Goal: Transaction & Acquisition: Purchase product/service

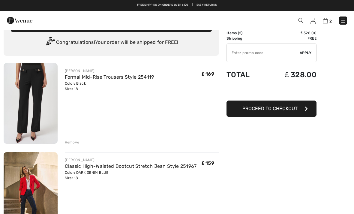
click at [242, 53] on input "TEXT" at bounding box center [263, 53] width 73 height 18
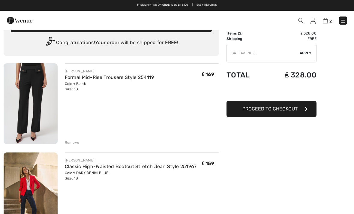
type input "SALEAVENUE"
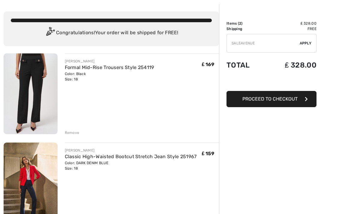
click at [246, 42] on input "TEXT" at bounding box center [263, 43] width 73 height 18
click at [309, 44] on span "Apply" at bounding box center [306, 42] width 12 height 5
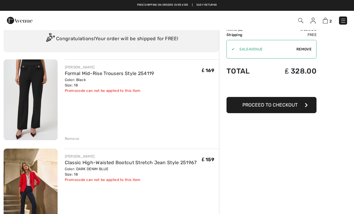
scroll to position [0, 0]
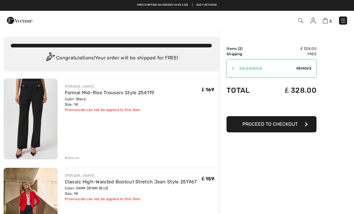
click at [345, 20] on img at bounding box center [343, 21] width 6 height 6
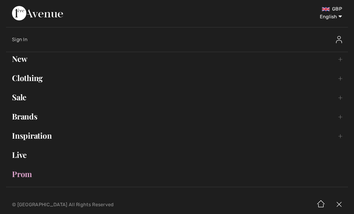
click at [25, 98] on link "Sale Toggle submenu" at bounding box center [177, 97] width 342 height 13
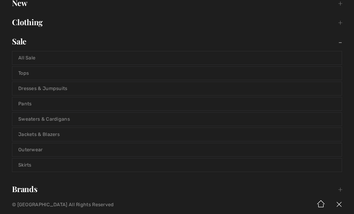
scroll to position [72, 0]
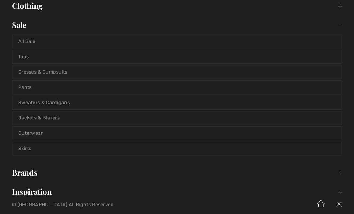
click at [36, 88] on link "Pants" at bounding box center [176, 87] width 329 height 13
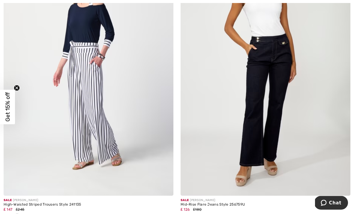
scroll to position [1306, 0]
click at [282, 118] on img at bounding box center [266, 68] width 170 height 255
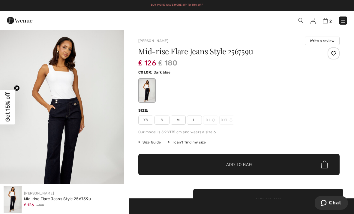
click at [335, 129] on div "Mid-rise Flare Jeans Style 256759u ₤ 126 ₤ 180 Color: Dark blue Size: XS S M L …" at bounding box center [238, 122] width 201 height 151
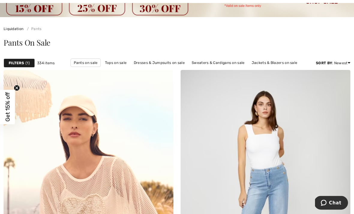
scroll to position [45, 0]
click at [25, 62] on span "1" at bounding box center [27, 62] width 4 height 5
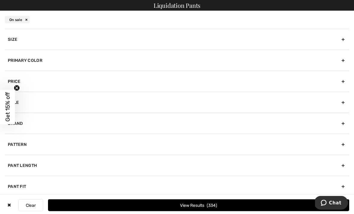
scroll to position [184, 0]
click at [24, 20] on div "On sale" at bounding box center [17, 19] width 25 height 7
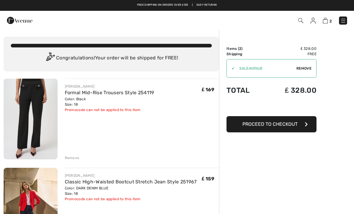
click at [343, 20] on img at bounding box center [343, 21] width 6 height 6
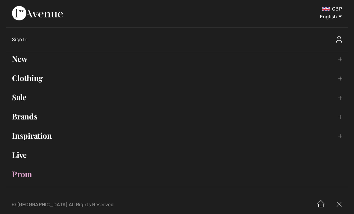
click at [25, 99] on link "Sale Toggle submenu" at bounding box center [177, 97] width 342 height 13
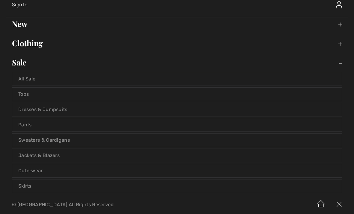
scroll to position [41, 0]
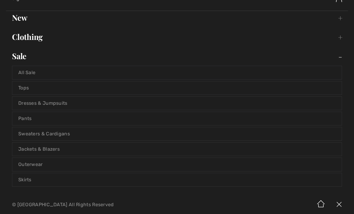
click at [32, 118] on link "Pants" at bounding box center [176, 118] width 329 height 13
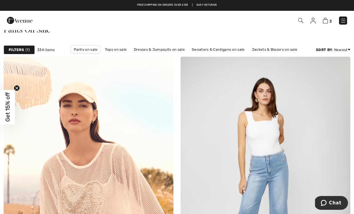
scroll to position [58, 0]
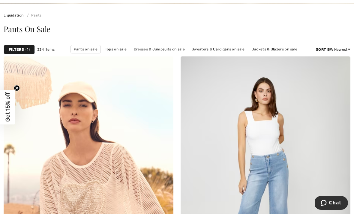
click at [96, 52] on link "Pants on sale" at bounding box center [85, 49] width 31 height 8
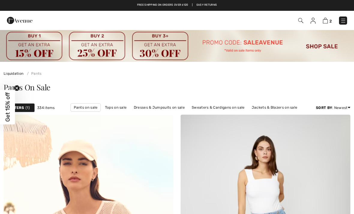
checkbox input "true"
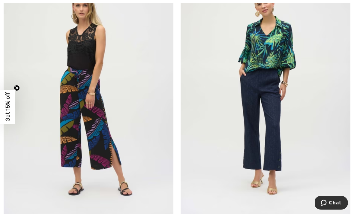
scroll to position [3669, 0]
click at [279, 154] on img at bounding box center [266, 93] width 170 height 255
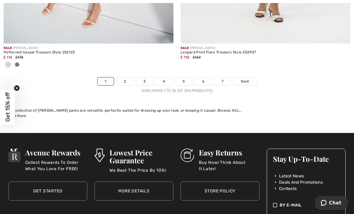
scroll to position [5351, 0]
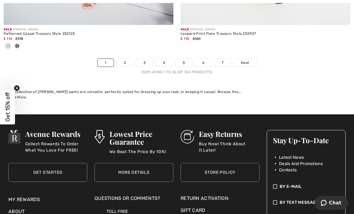
click at [133, 61] on link "2" at bounding box center [125, 63] width 16 height 8
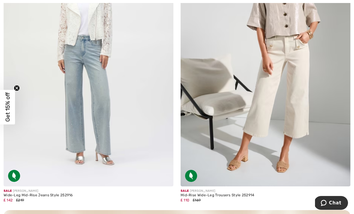
scroll to position [1585, 0]
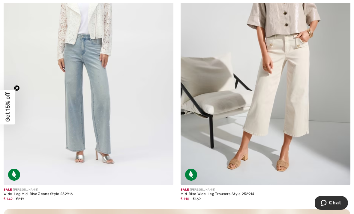
click at [155, 149] on img at bounding box center [89, 57] width 170 height 255
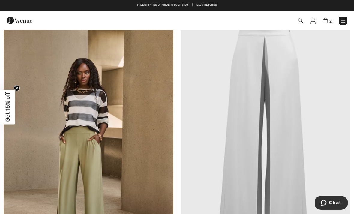
scroll to position [4472, 0]
